Goal: Find specific page/section: Find specific page/section

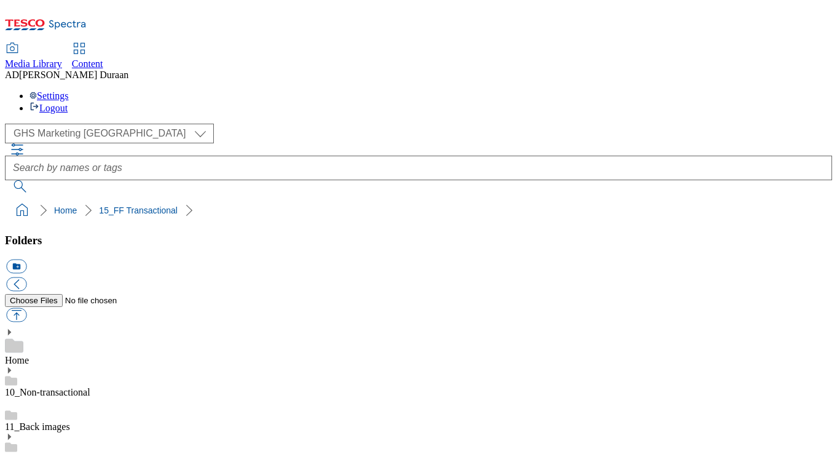
select select "flare-ghs-mktg"
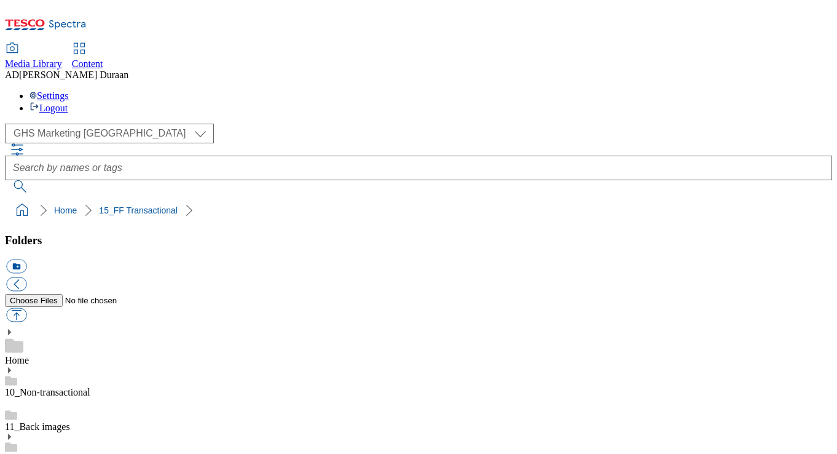
scroll to position [118, 0]
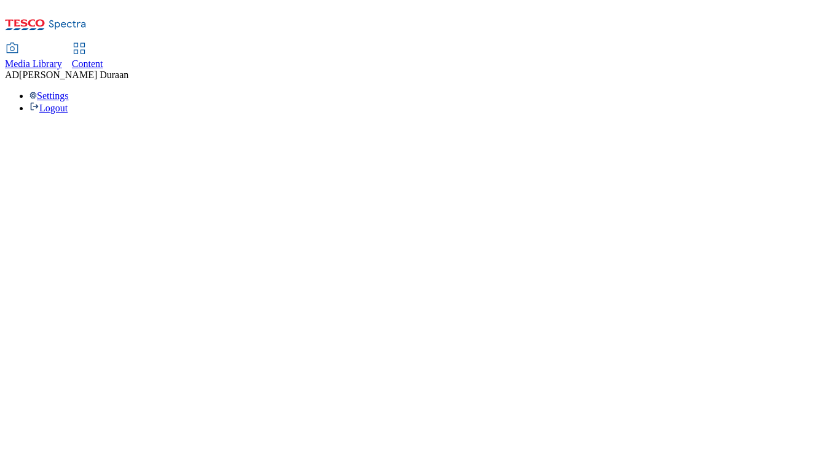
select select "flare-ghs-mktg"
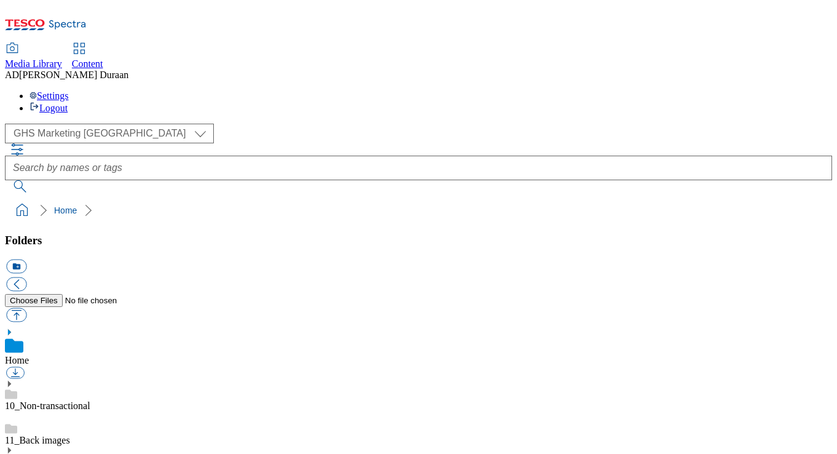
scroll to position [2, 0]
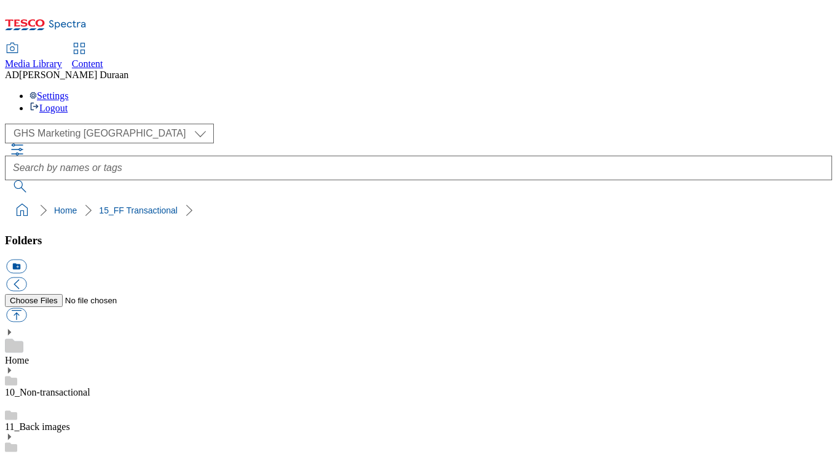
scroll to position [1082, 0]
